Goal: Transaction & Acquisition: Subscribe to service/newsletter

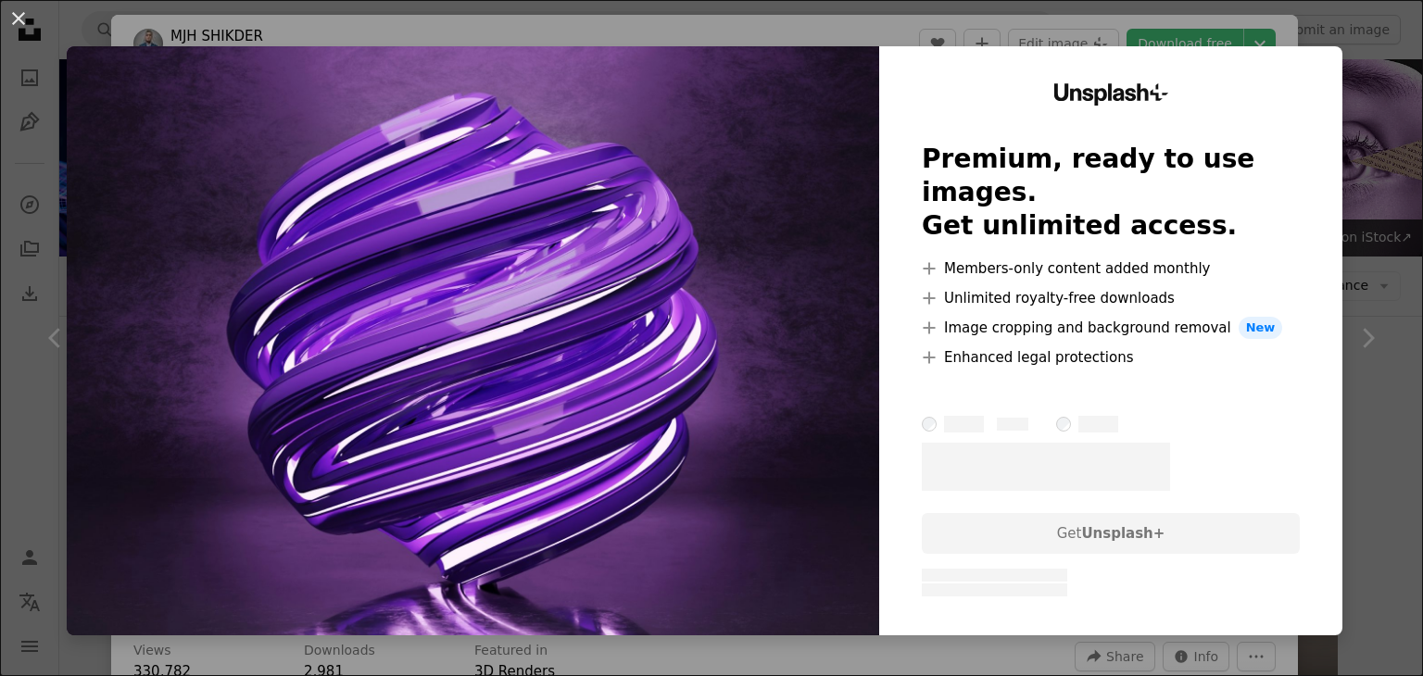
scroll to position [5747, 0]
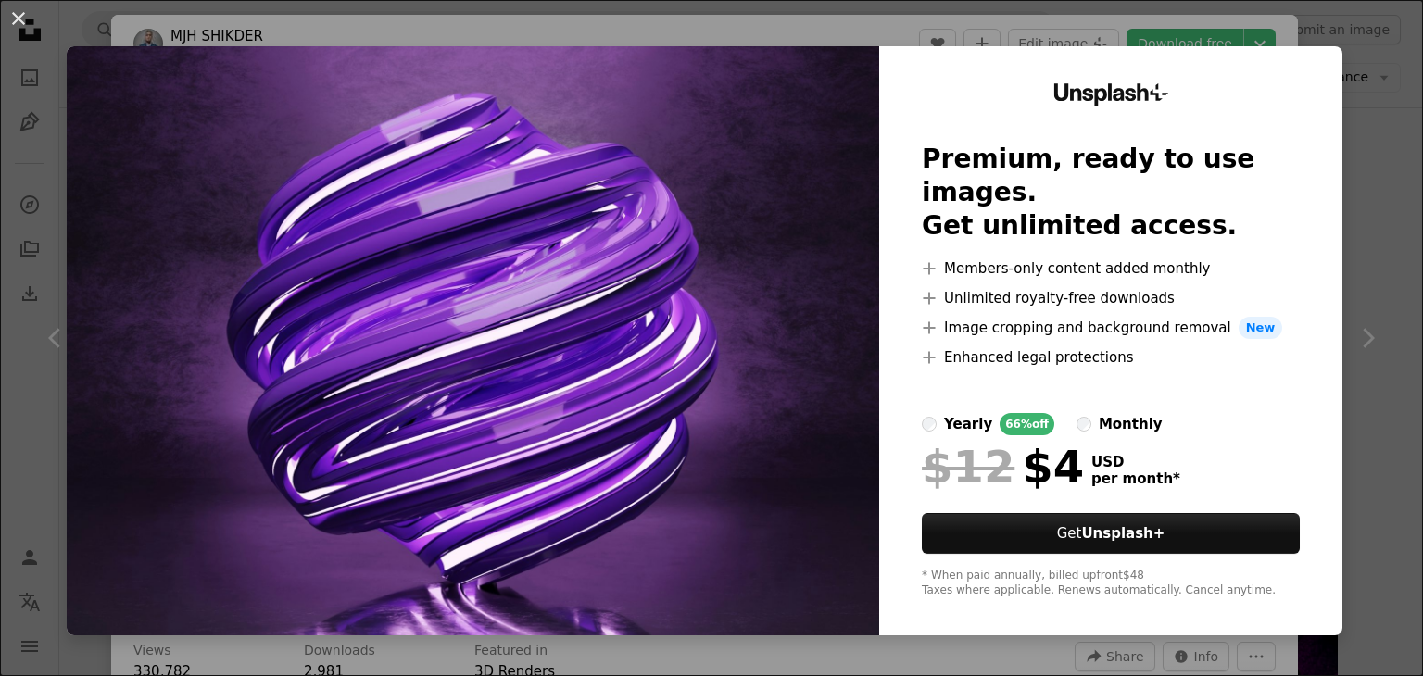
click at [1362, 38] on div "An X shape Unsplash+ Premium, ready to use images. Get unlimited access. A plus…" at bounding box center [711, 338] width 1423 height 676
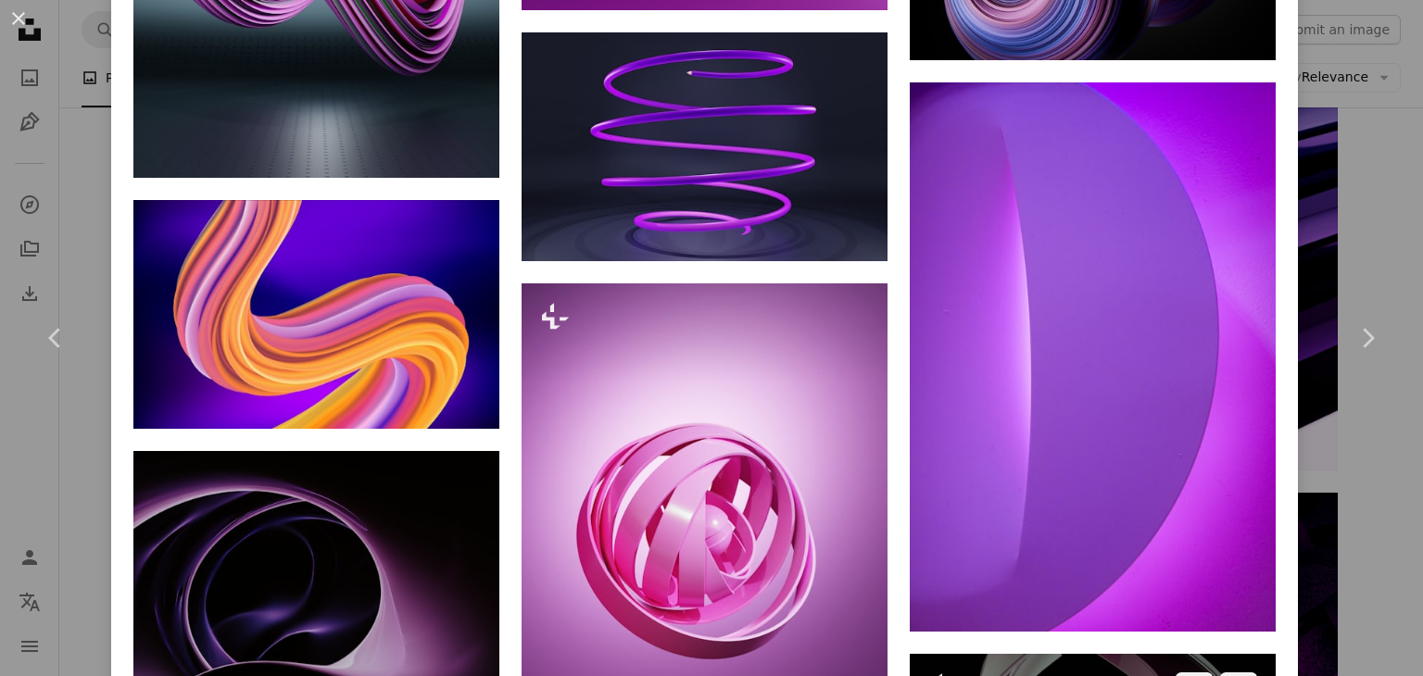
scroll to position [3057, 0]
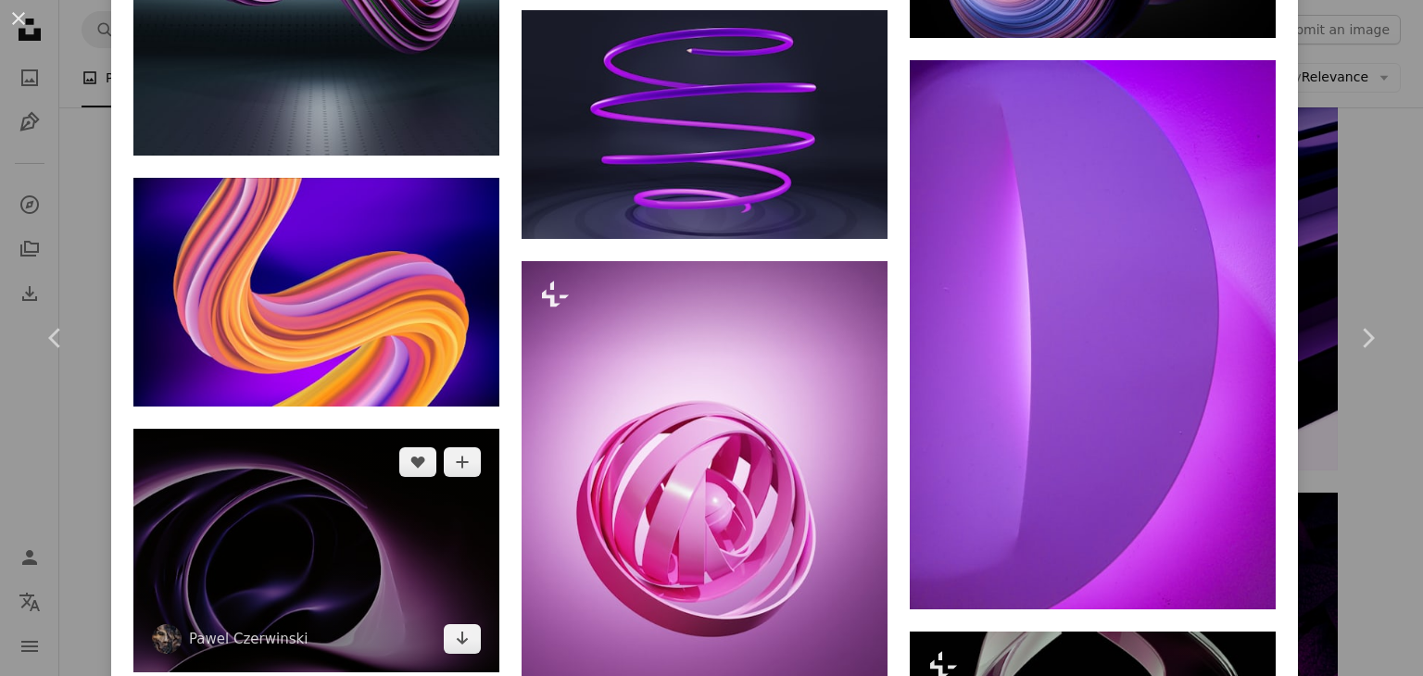
click at [405, 520] on img at bounding box center [316, 551] width 366 height 244
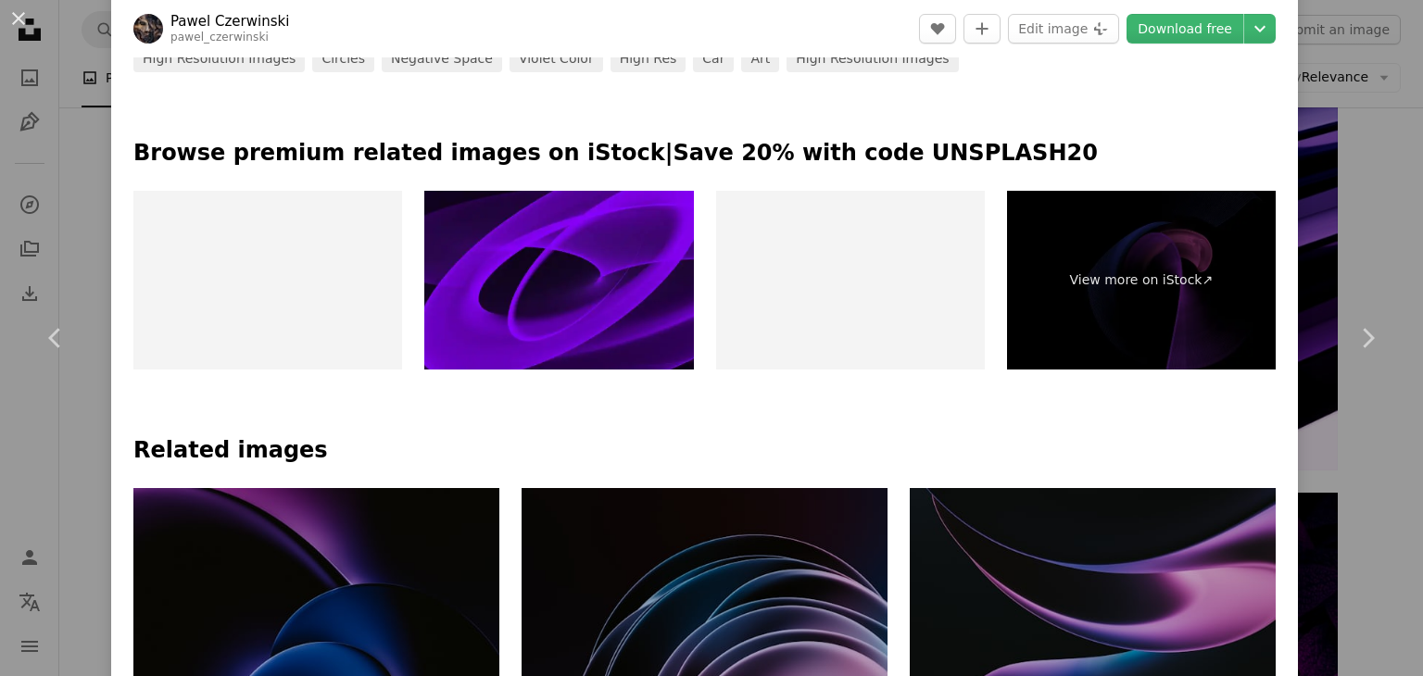
scroll to position [926, 0]
